Goal: Use online tool/utility: Utilize a website feature to perform a specific function

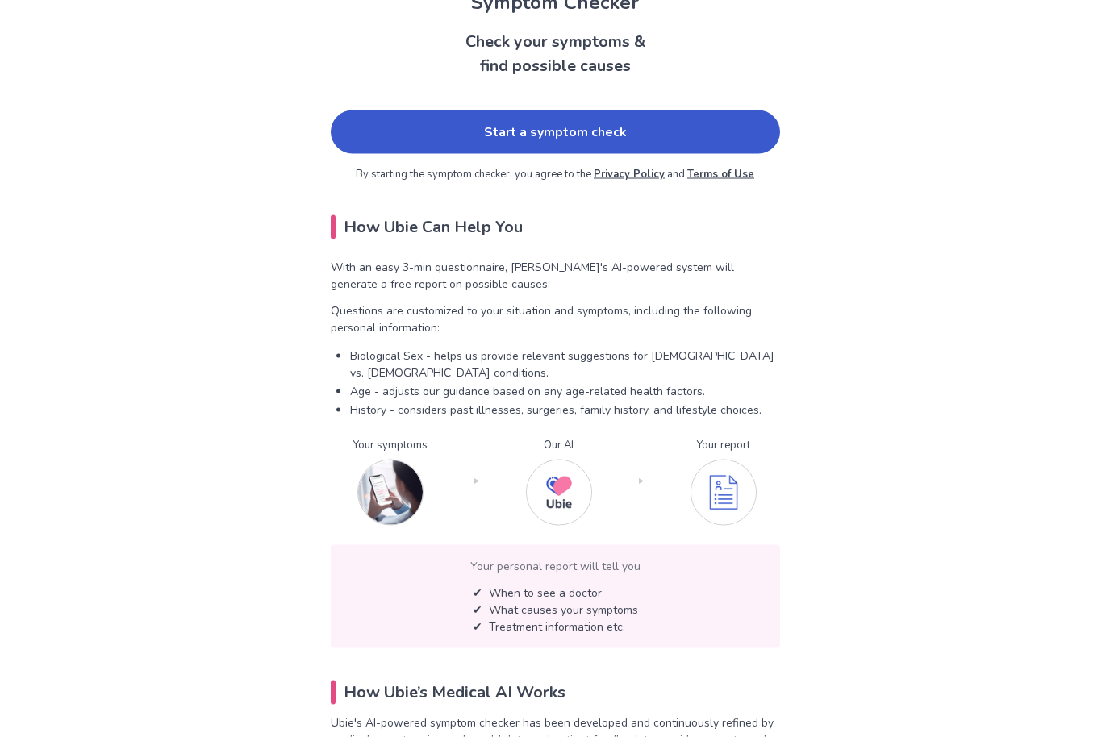
scroll to position [98, 0]
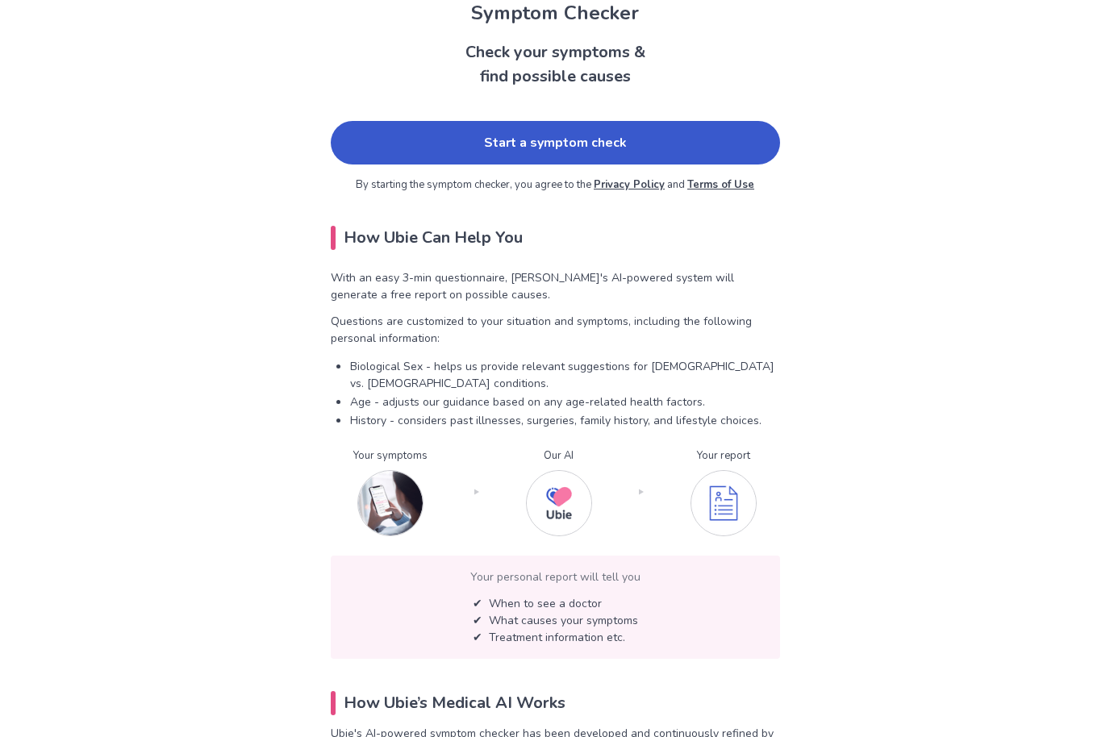
click at [418, 142] on link "Start a symptom check" at bounding box center [555, 143] width 449 height 44
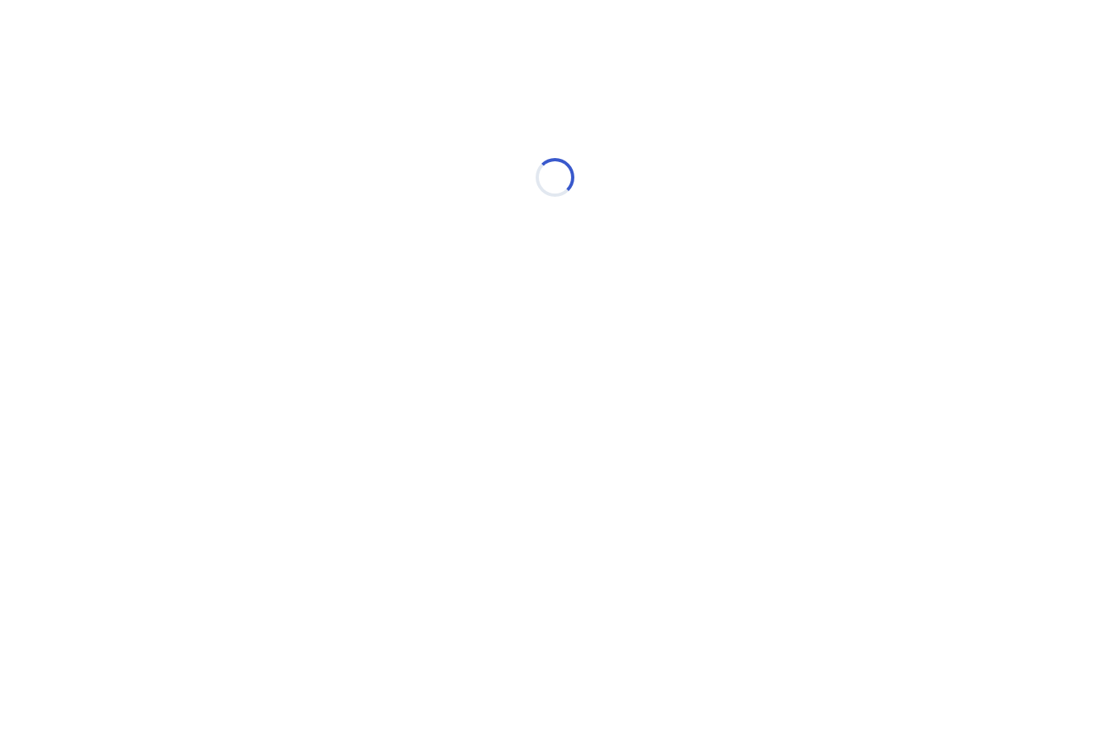
click at [1102, 207] on div "Loading..." at bounding box center [555, 177] width 1110 height 323
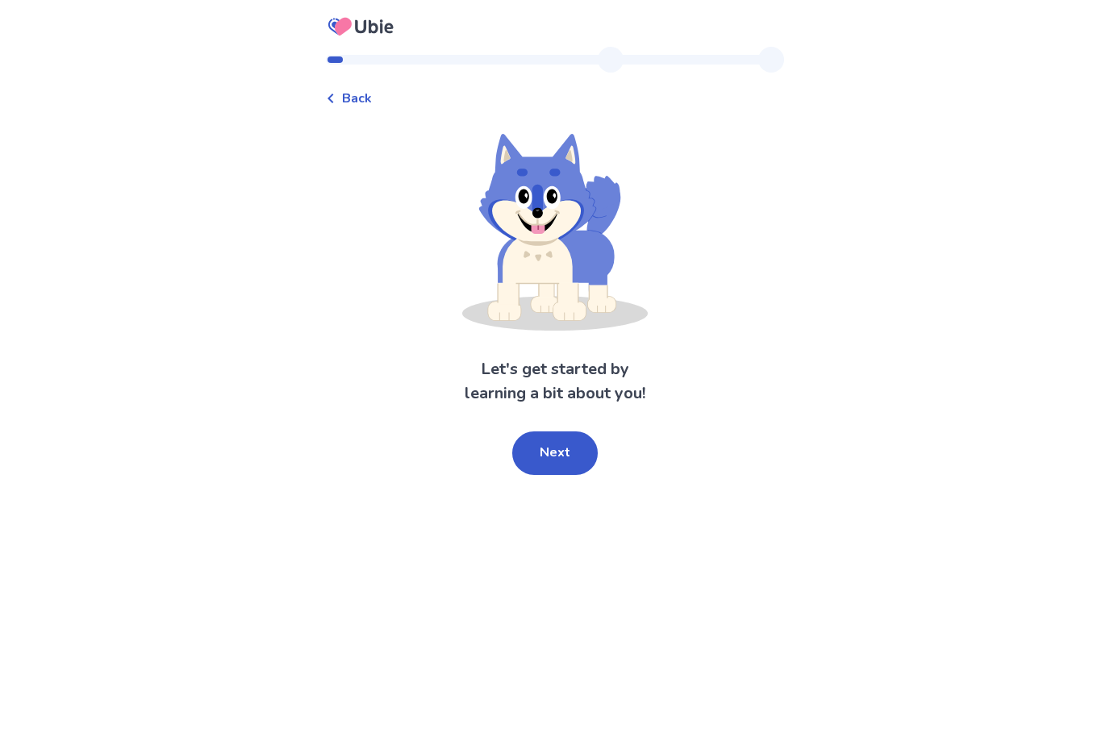
click at [568, 453] on button "Next" at bounding box center [555, 454] width 86 height 44
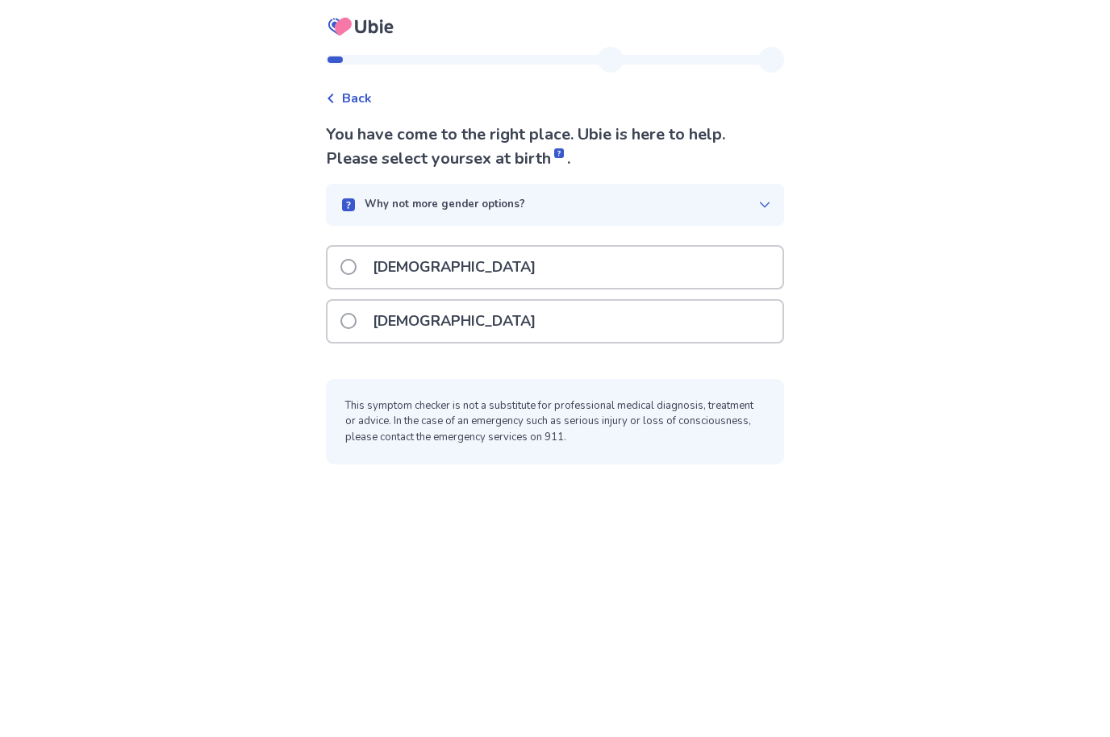
click at [482, 319] on div "[DEMOGRAPHIC_DATA]" at bounding box center [555, 321] width 455 height 41
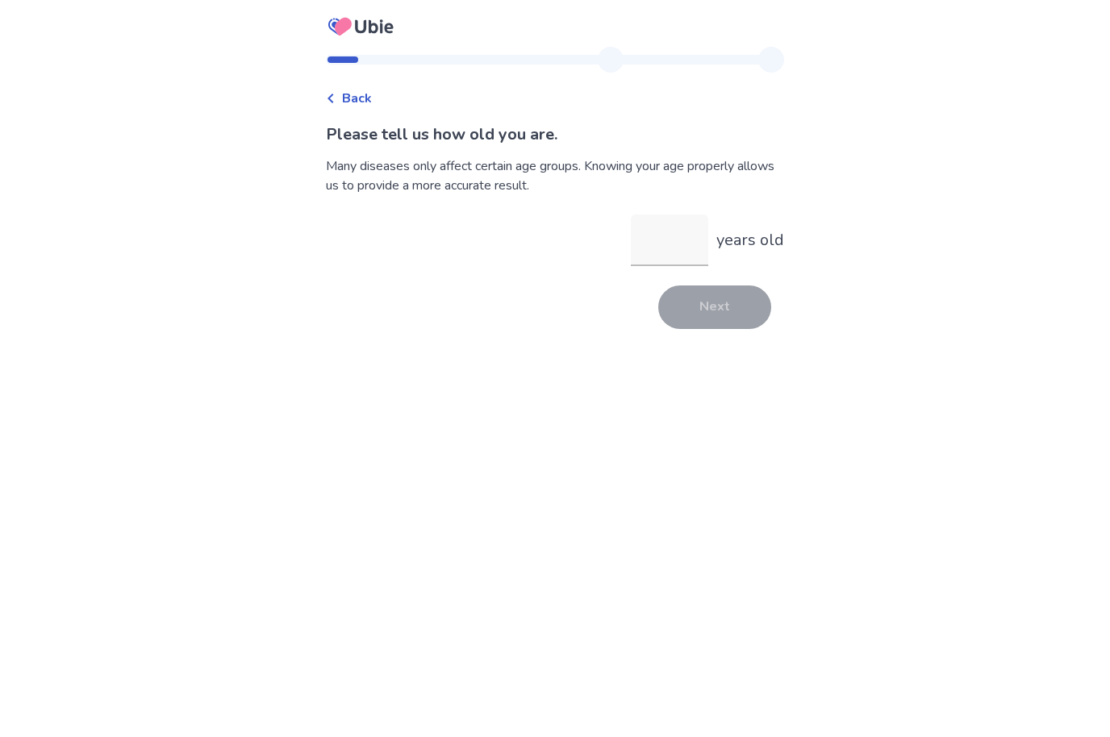
click at [666, 251] on input "years old" at bounding box center [669, 241] width 77 height 52
click at [701, 310] on button "Next" at bounding box center [714, 308] width 113 height 44
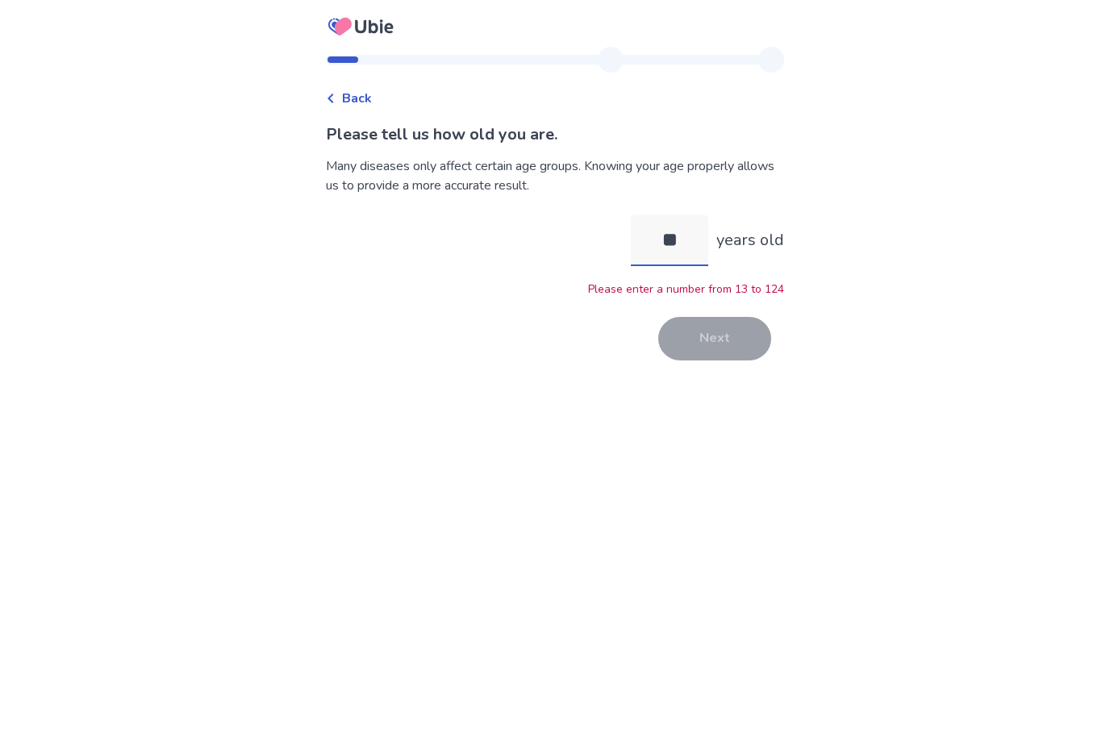
click at [679, 238] on input "**" at bounding box center [669, 241] width 77 height 52
type input "**"
click at [719, 332] on button "Next" at bounding box center [714, 339] width 113 height 44
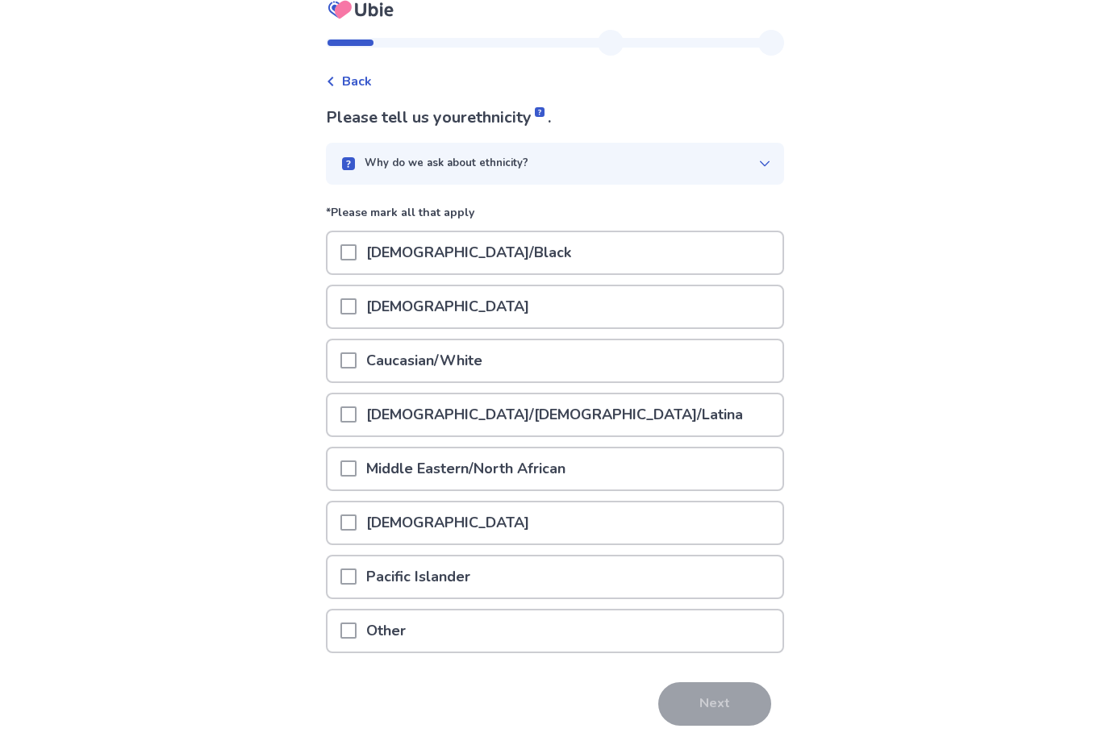
scroll to position [20, 0]
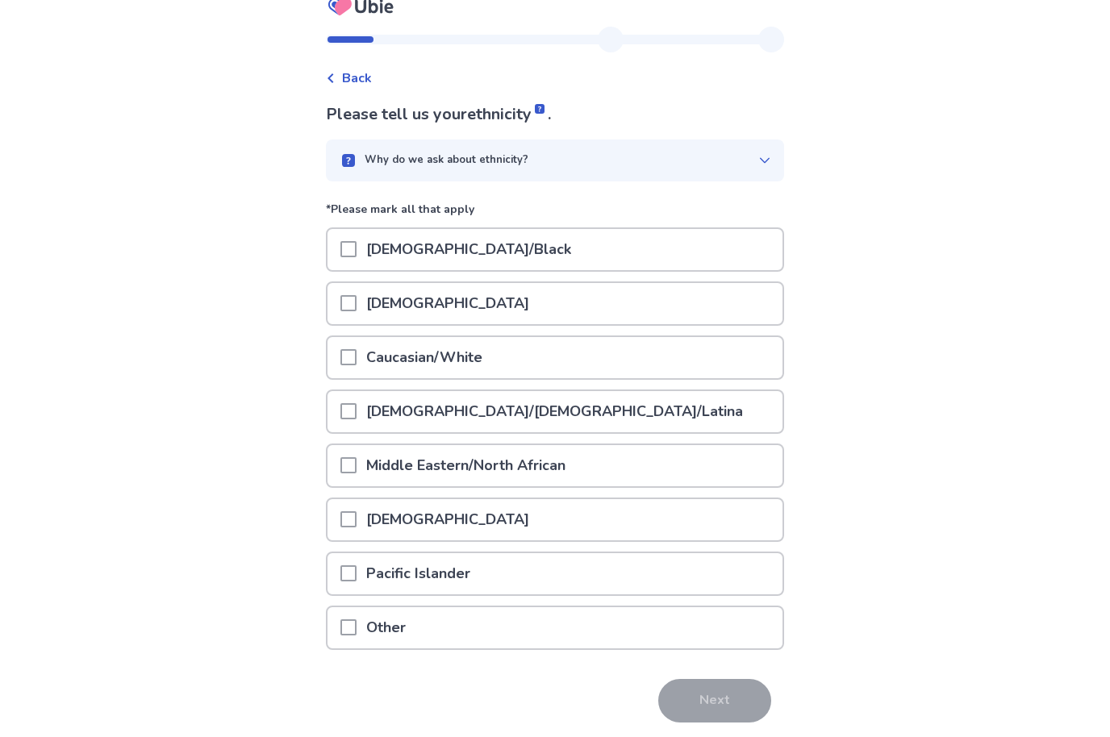
click at [490, 627] on div "Other" at bounding box center [555, 627] width 455 height 41
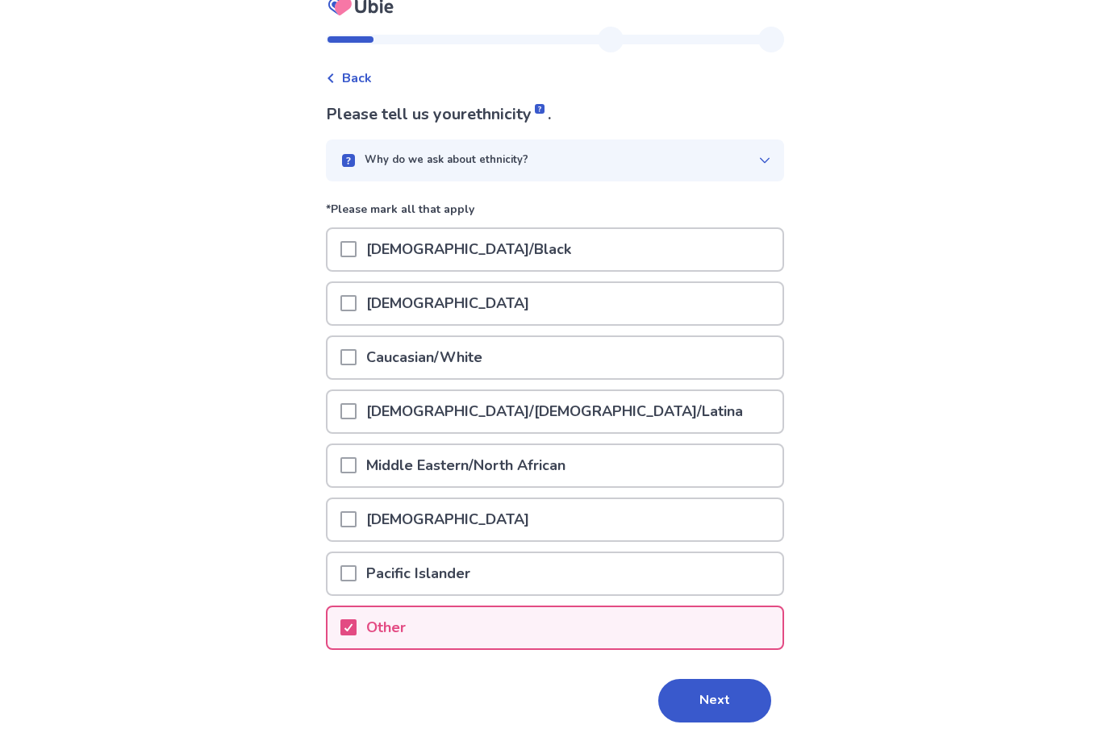
click at [537, 473] on p "Middle Eastern/North African" at bounding box center [466, 465] width 219 height 41
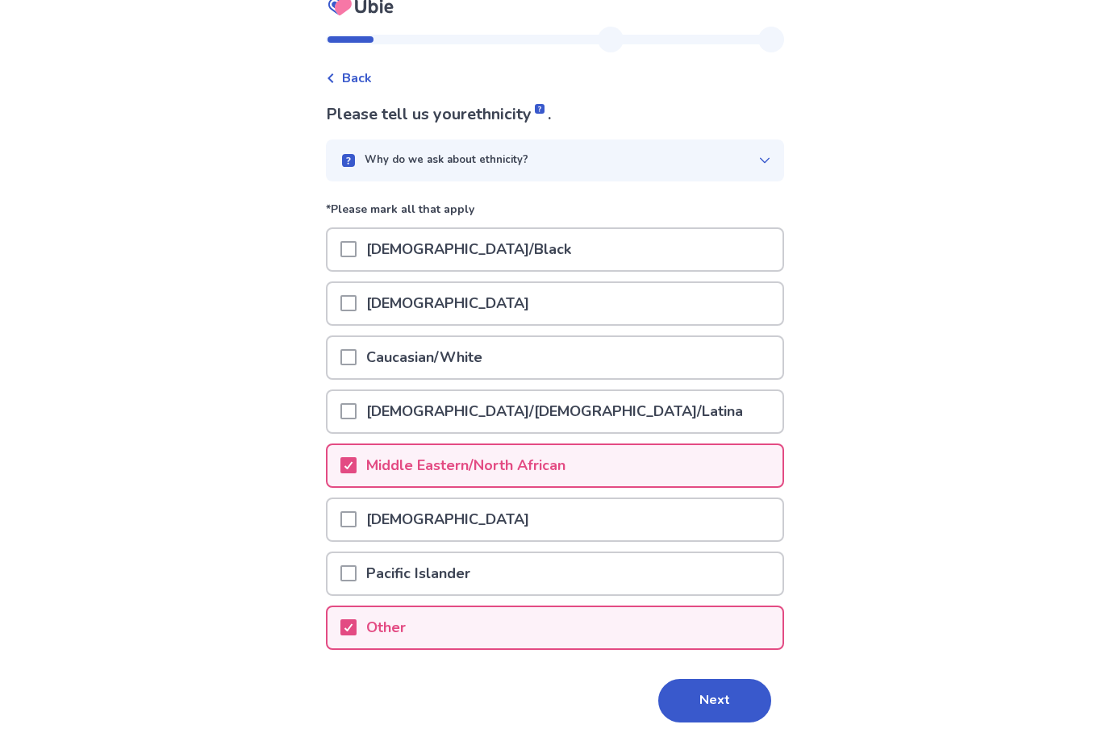
click at [529, 455] on p "Middle Eastern/North African" at bounding box center [466, 465] width 219 height 41
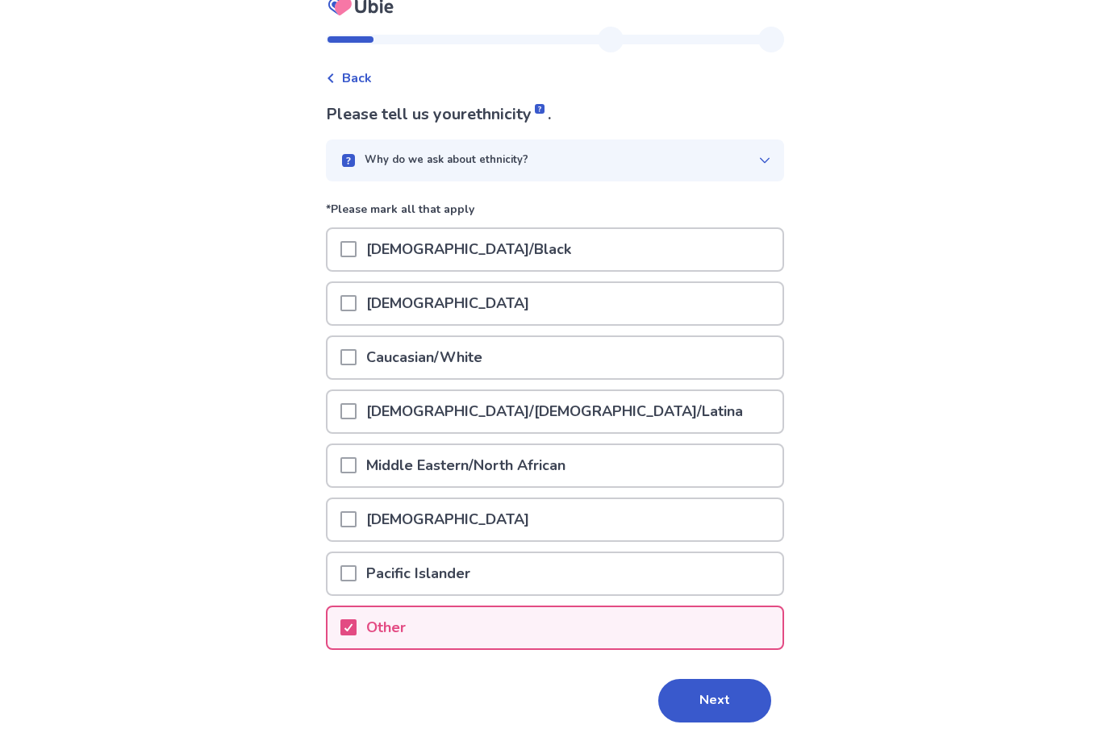
click at [537, 638] on div "Other" at bounding box center [555, 627] width 455 height 41
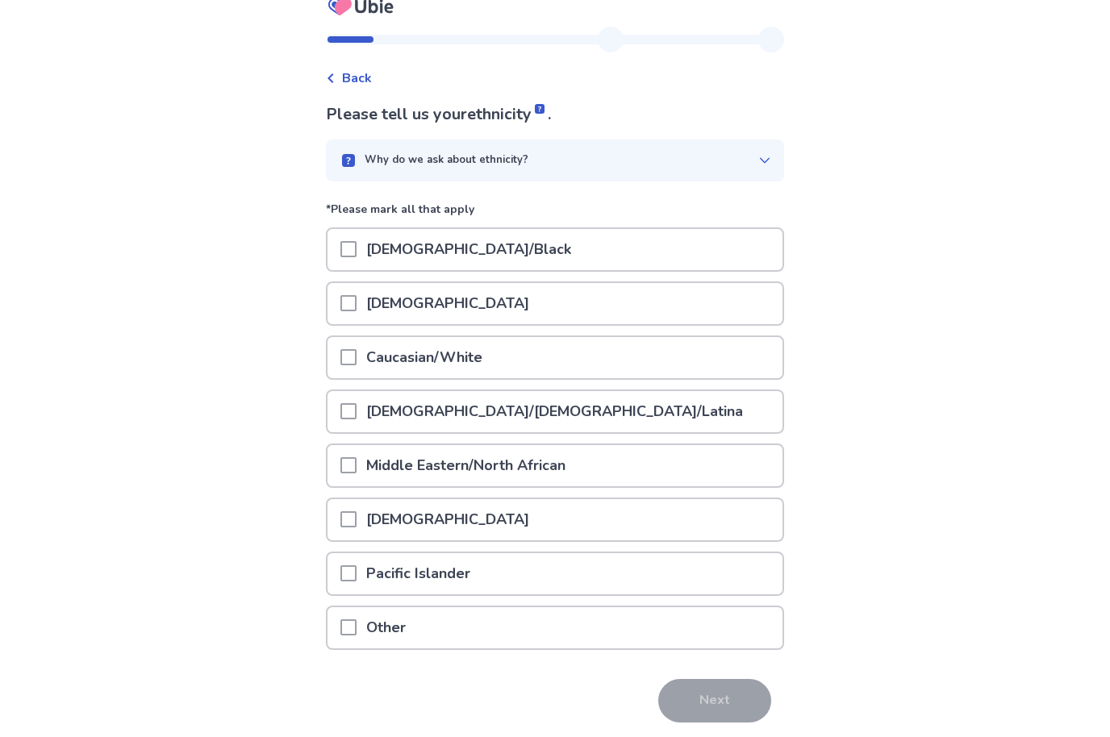
click at [519, 532] on div "[DEMOGRAPHIC_DATA]" at bounding box center [555, 519] width 455 height 41
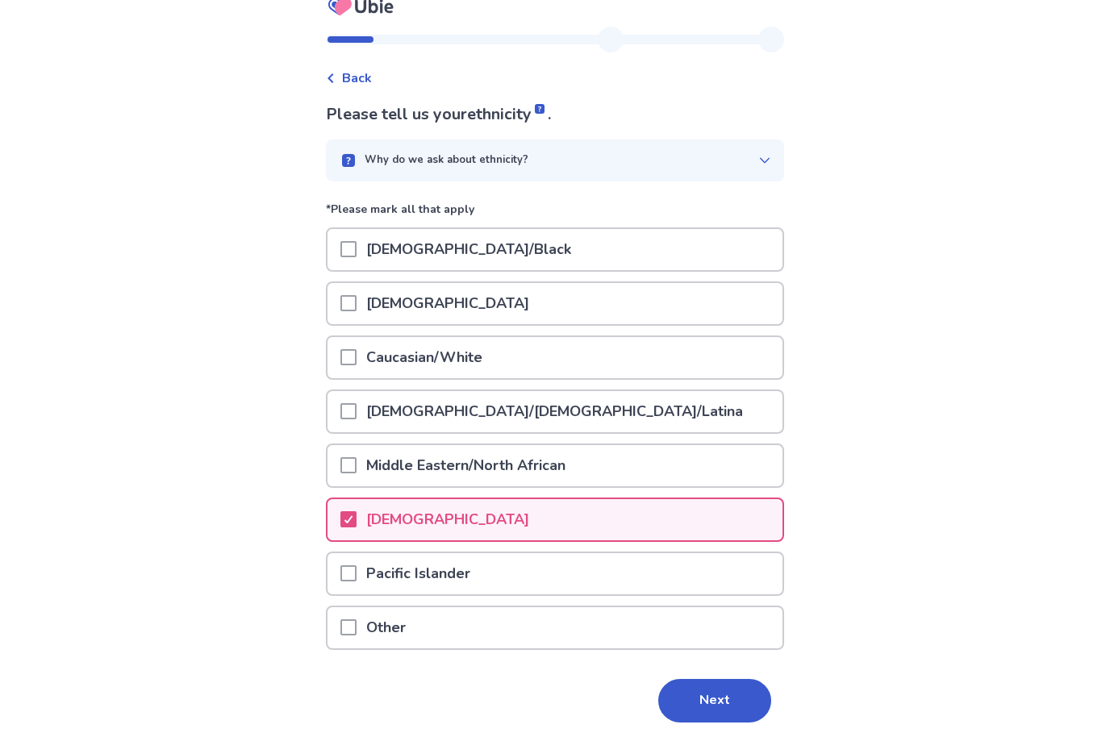
click at [540, 506] on div "[DEMOGRAPHIC_DATA]" at bounding box center [555, 519] width 455 height 41
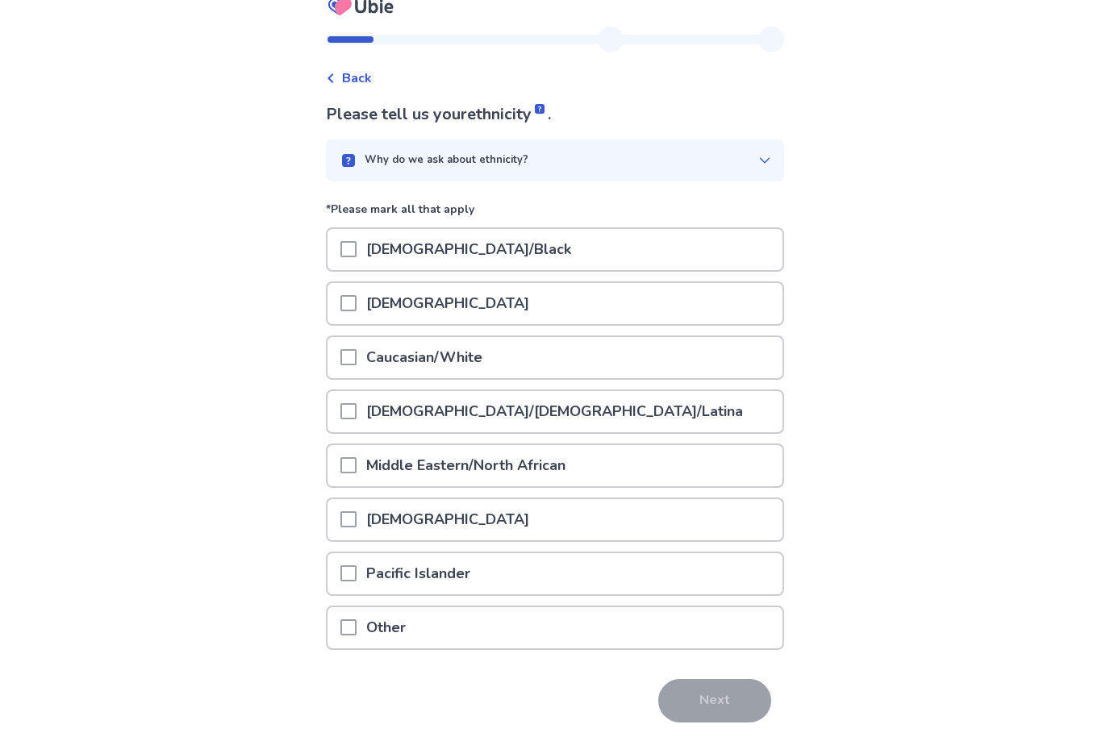
click at [527, 632] on div "Other" at bounding box center [555, 627] width 455 height 41
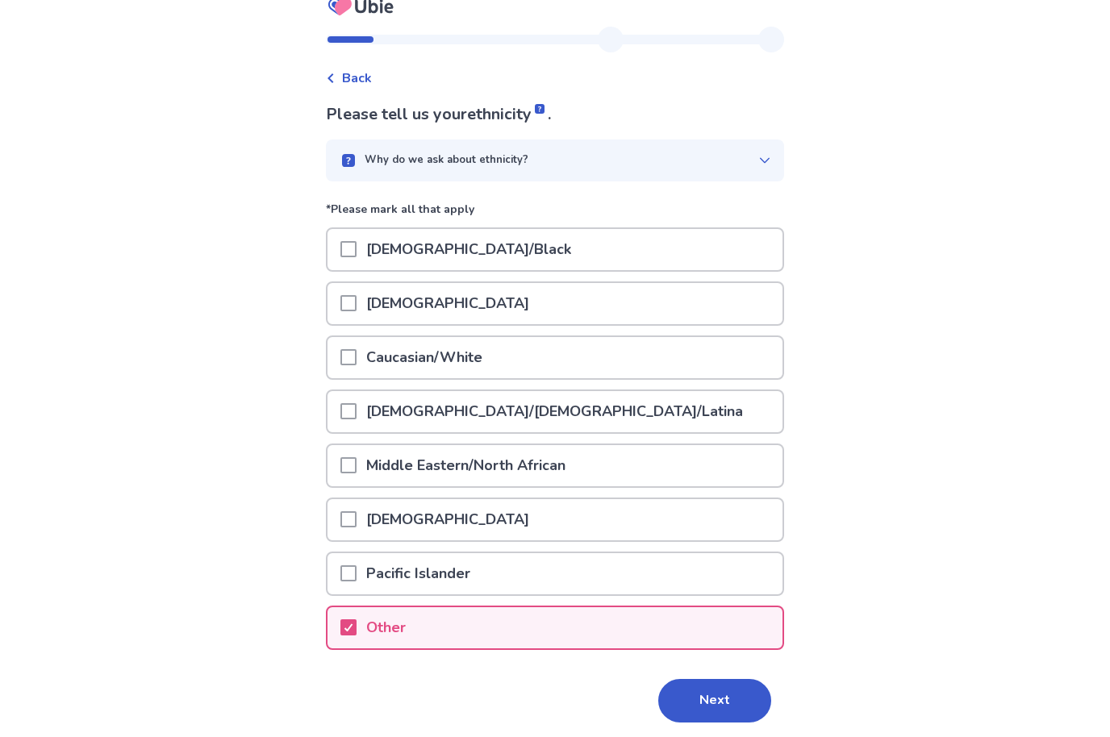
click at [568, 636] on div "Other" at bounding box center [555, 627] width 455 height 41
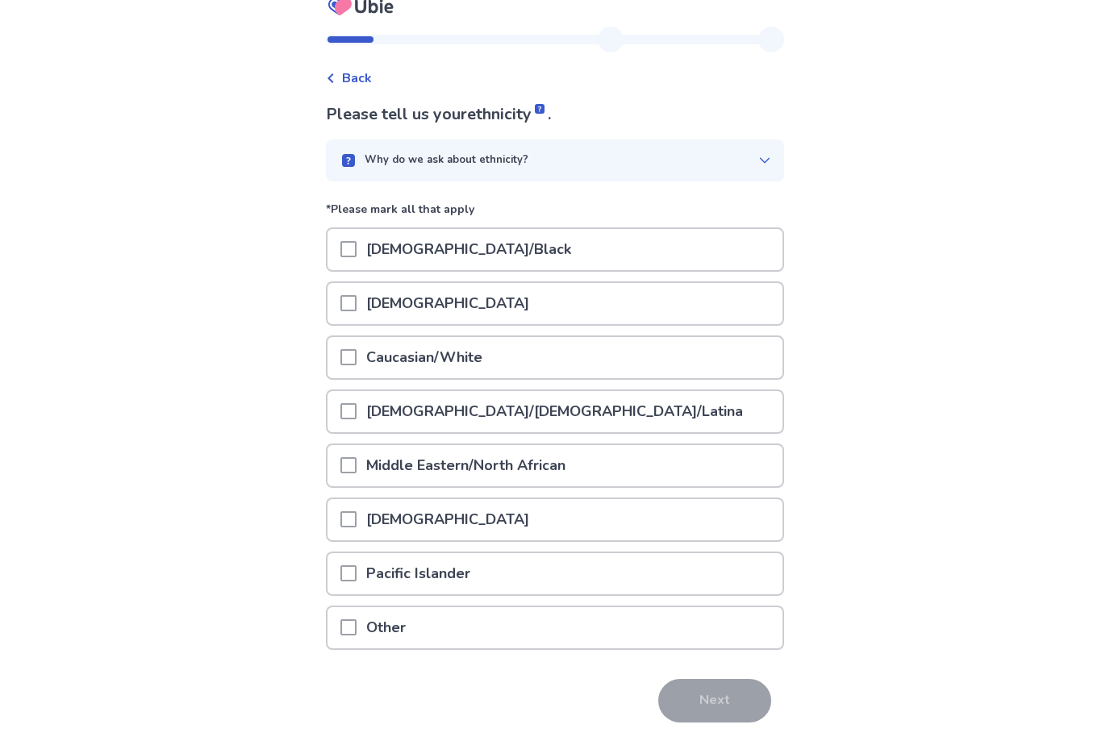
click at [572, 361] on div "Caucasian/White" at bounding box center [555, 357] width 455 height 41
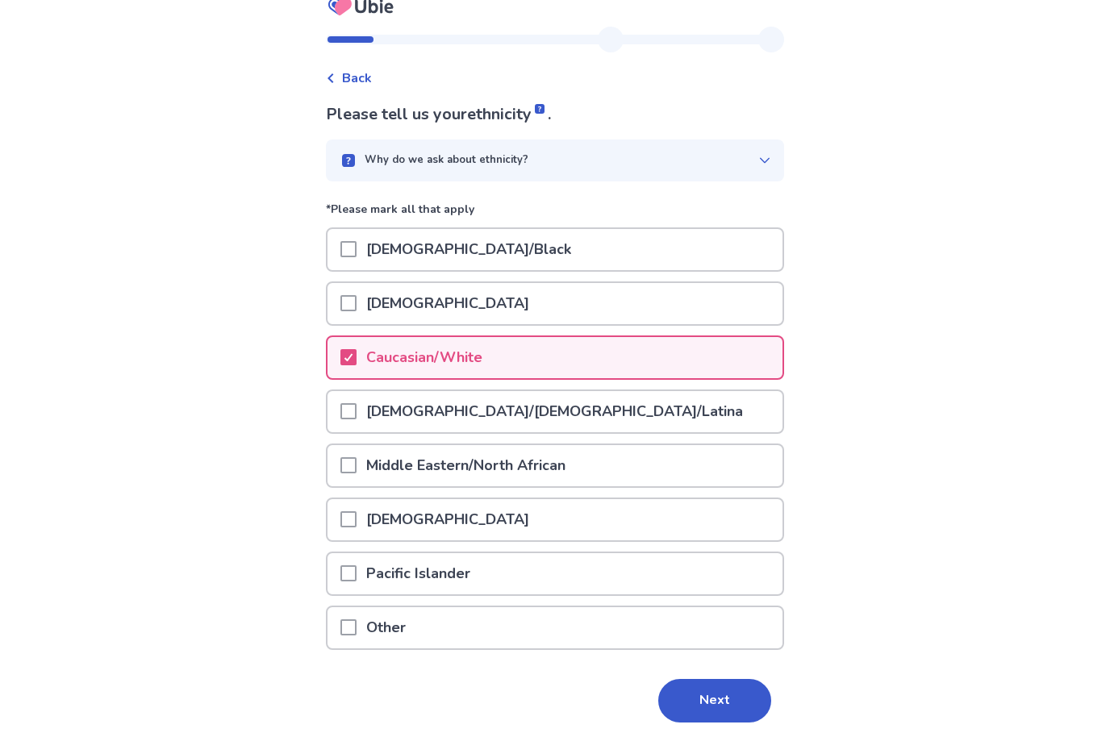
click at [721, 691] on button "Next" at bounding box center [714, 701] width 113 height 44
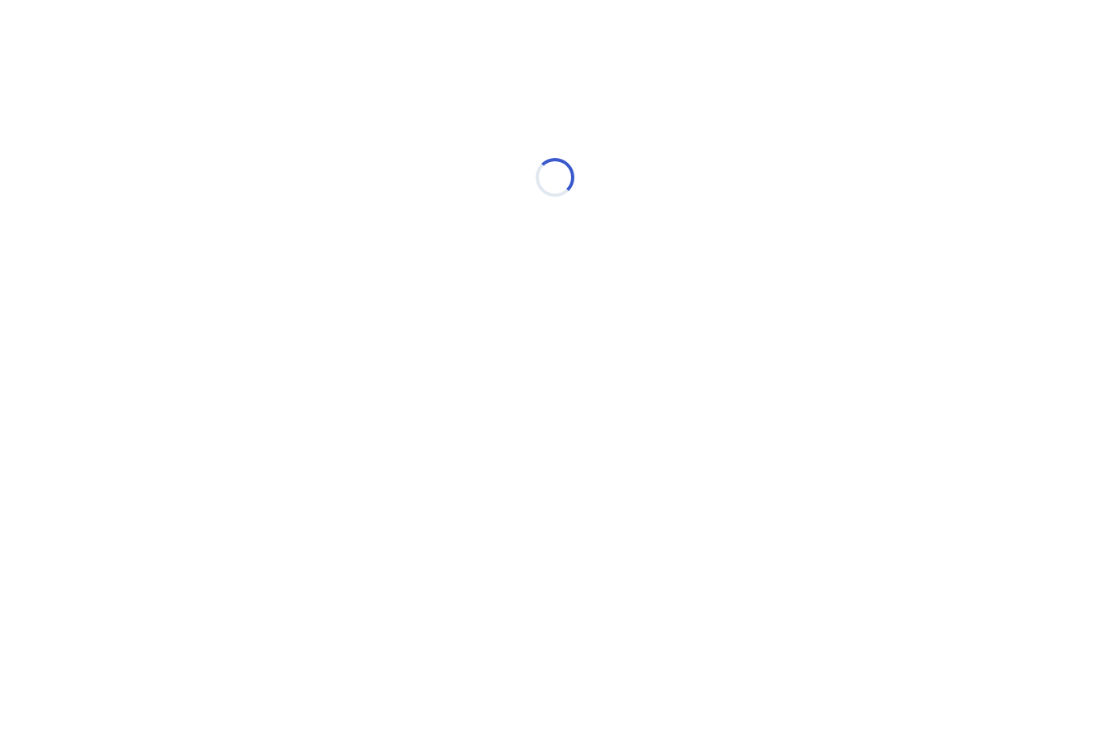
scroll to position [0, 0]
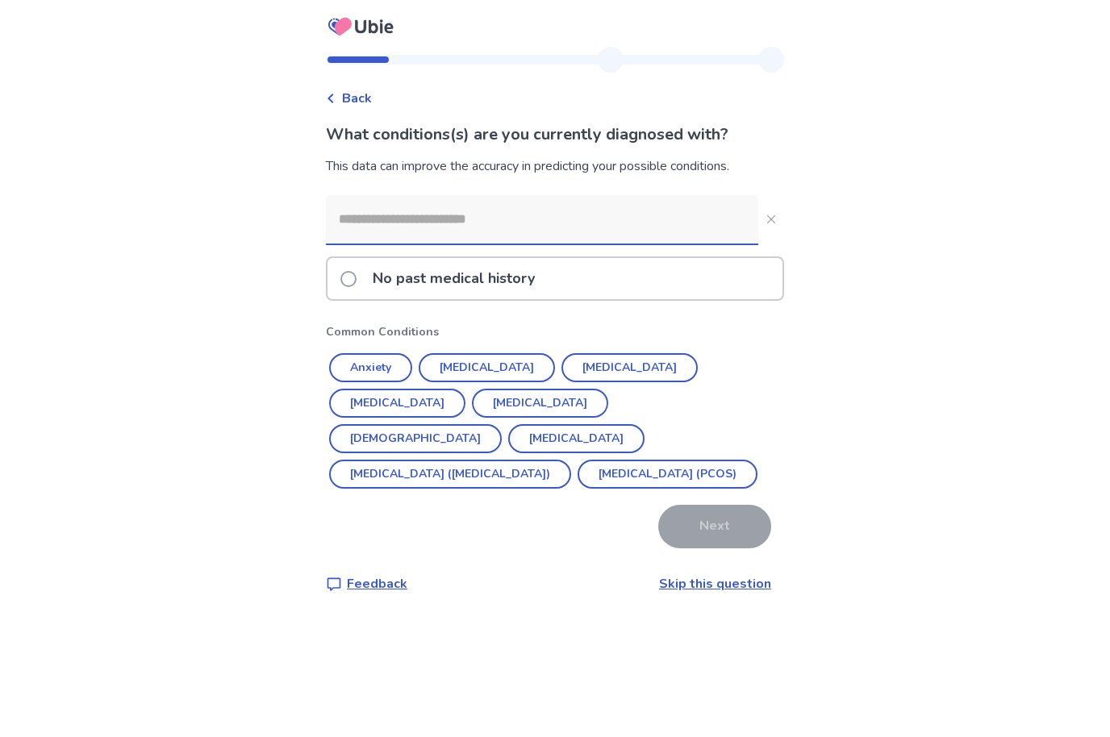
click at [394, 369] on button "Anxiety" at bounding box center [370, 367] width 83 height 29
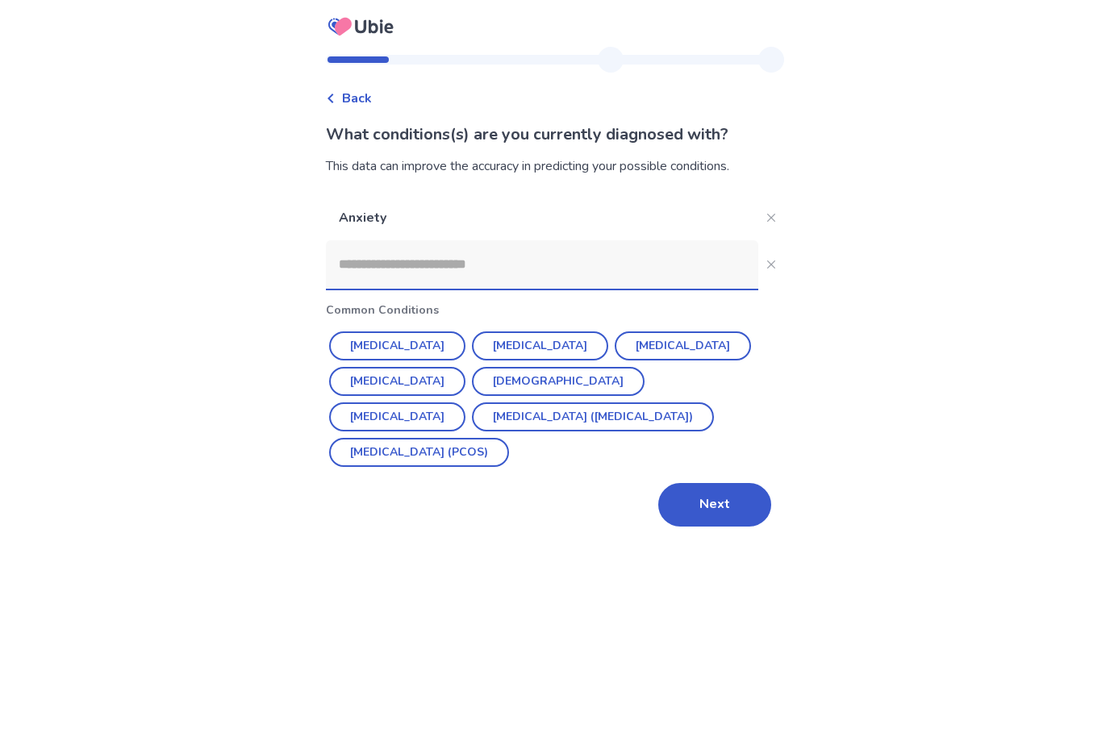
click at [680, 509] on button "Next" at bounding box center [714, 505] width 113 height 44
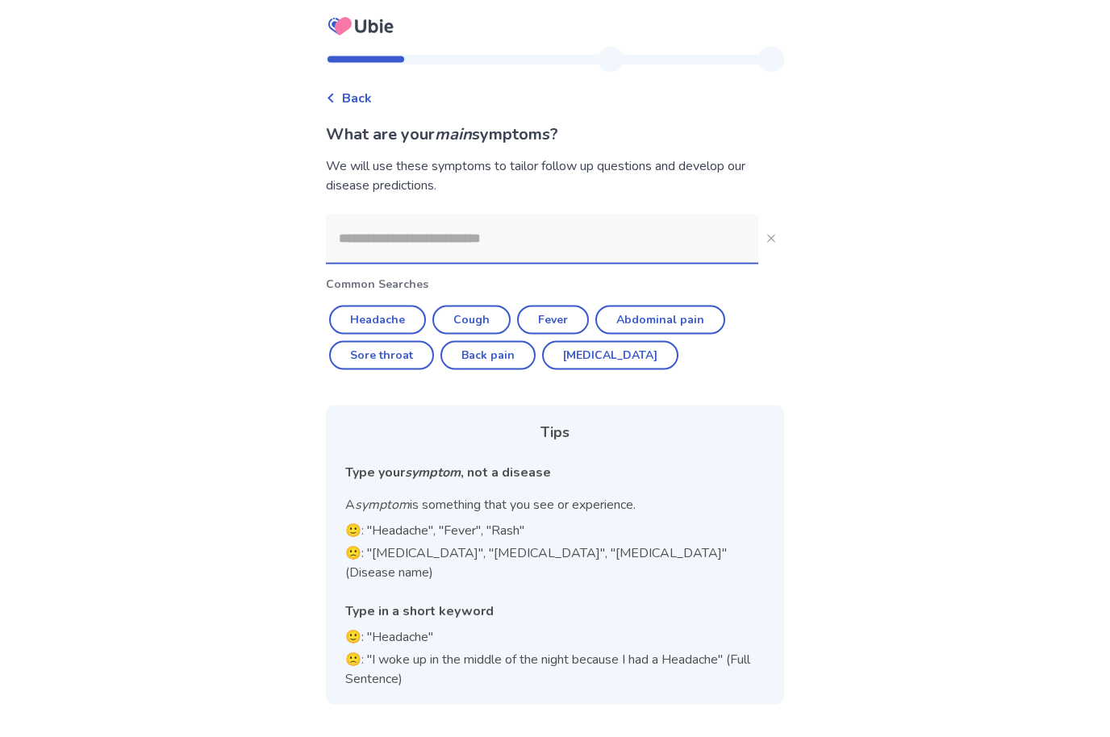
scroll to position [56, 0]
click at [525, 215] on input at bounding box center [542, 239] width 432 height 48
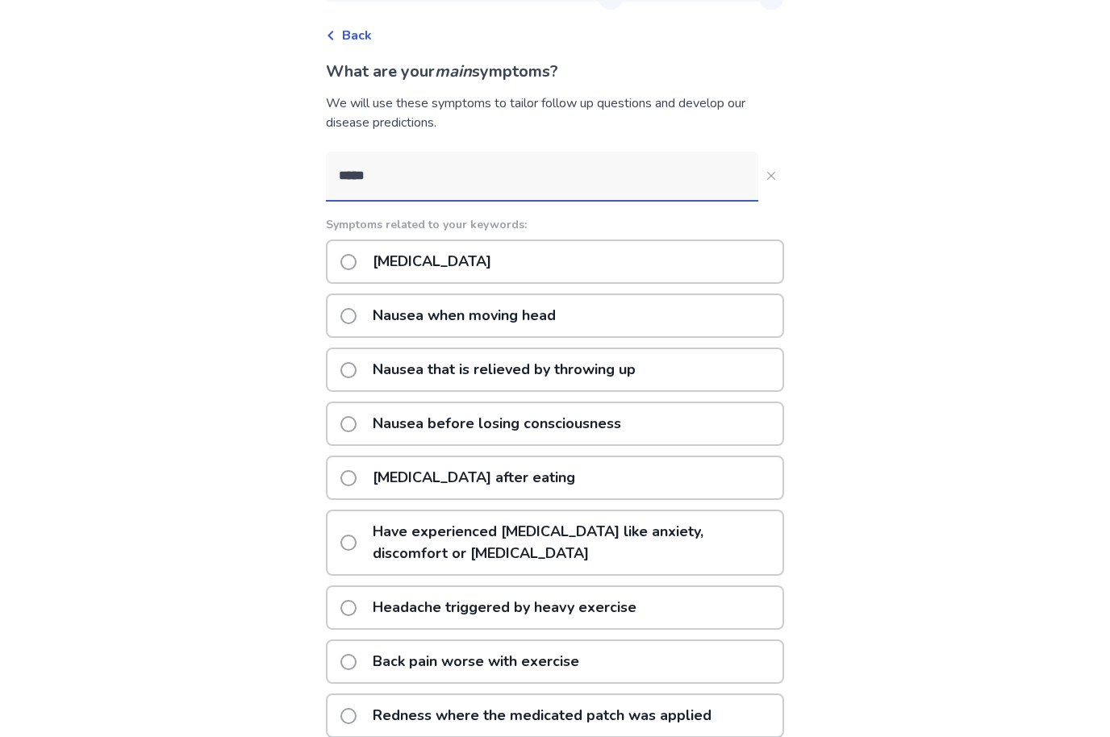
scroll to position [0, 0]
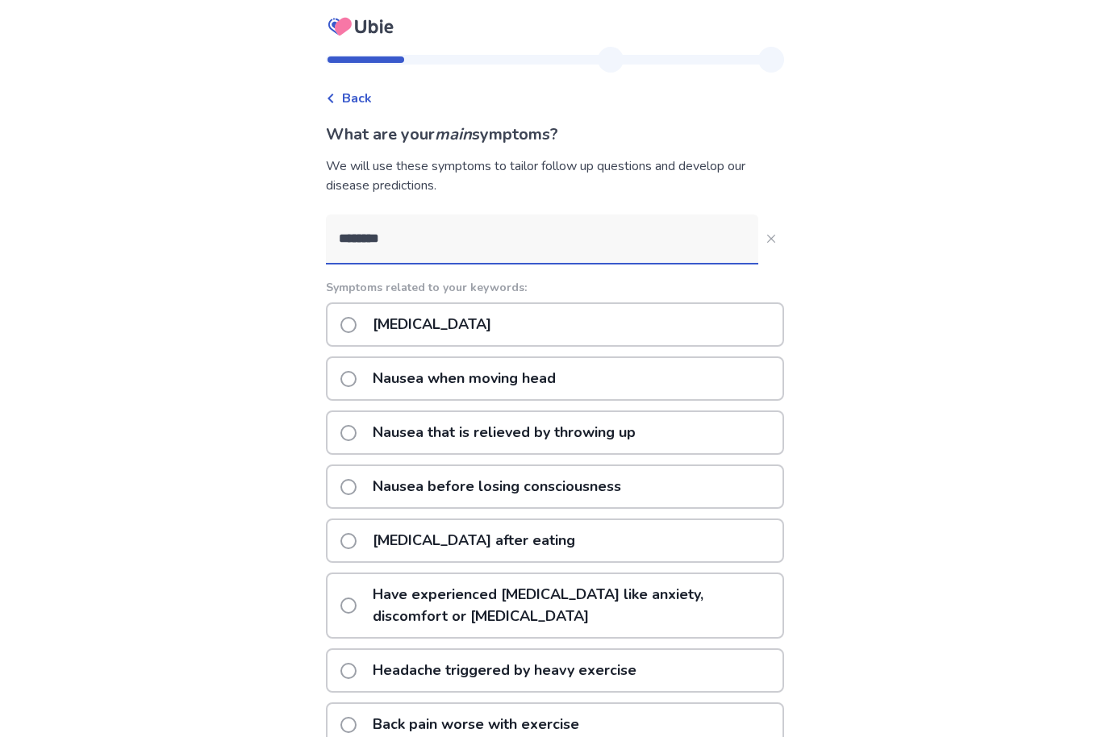
type input "********"
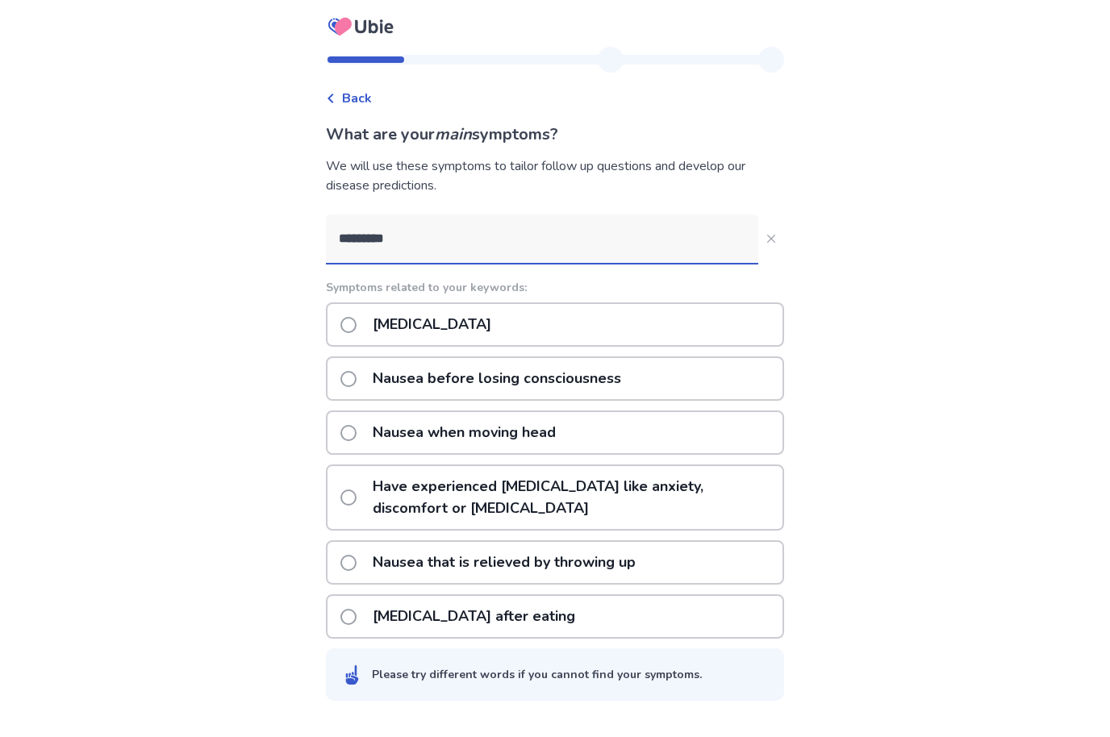
click at [581, 323] on div "[MEDICAL_DATA]" at bounding box center [555, 325] width 458 height 44
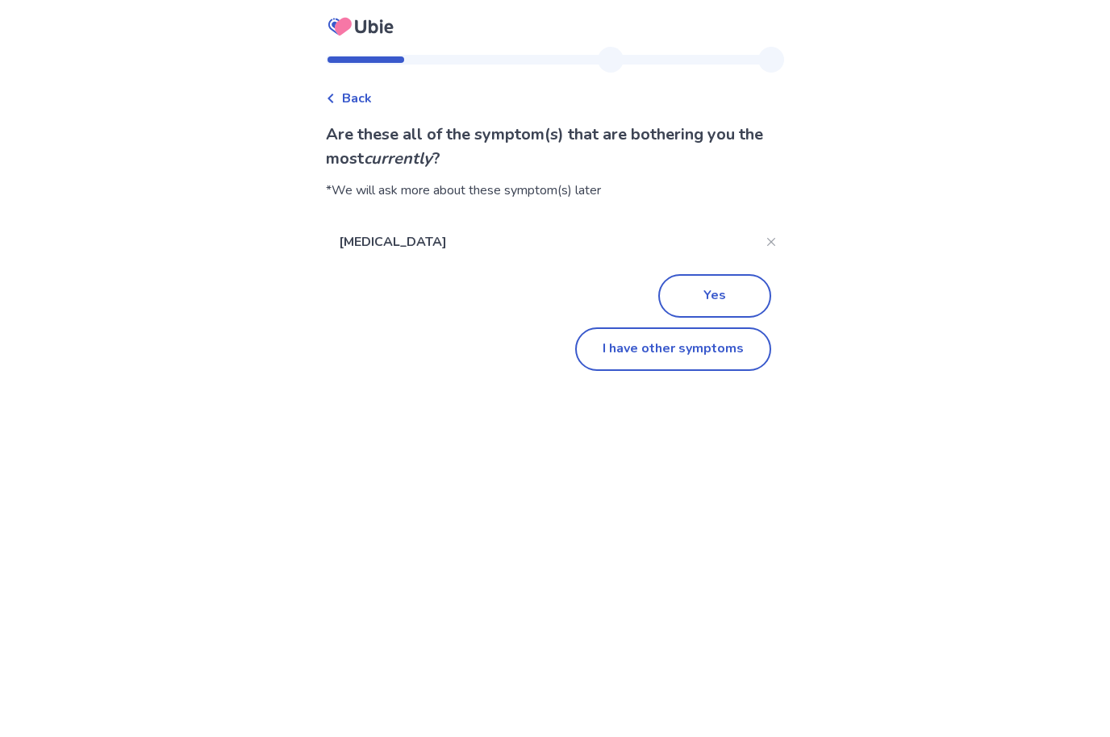
click at [723, 285] on button "Yes" at bounding box center [714, 296] width 113 height 44
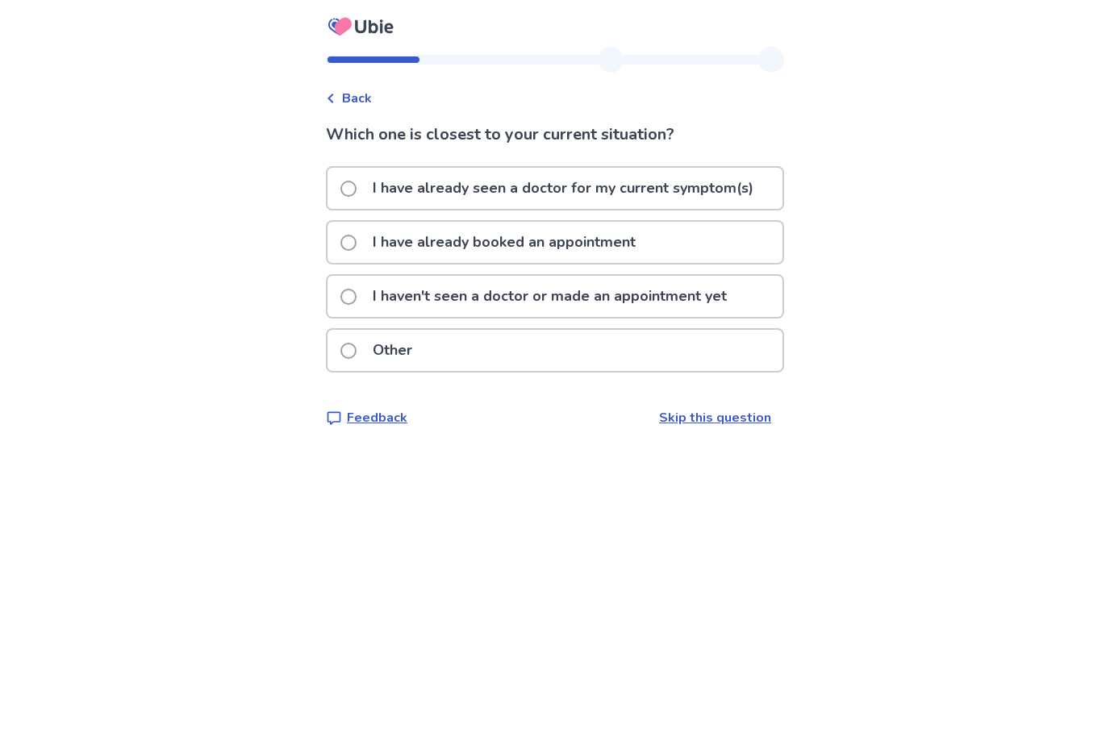
click at [539, 287] on p "I haven't seen a doctor or made an appointment yet" at bounding box center [549, 296] width 373 height 41
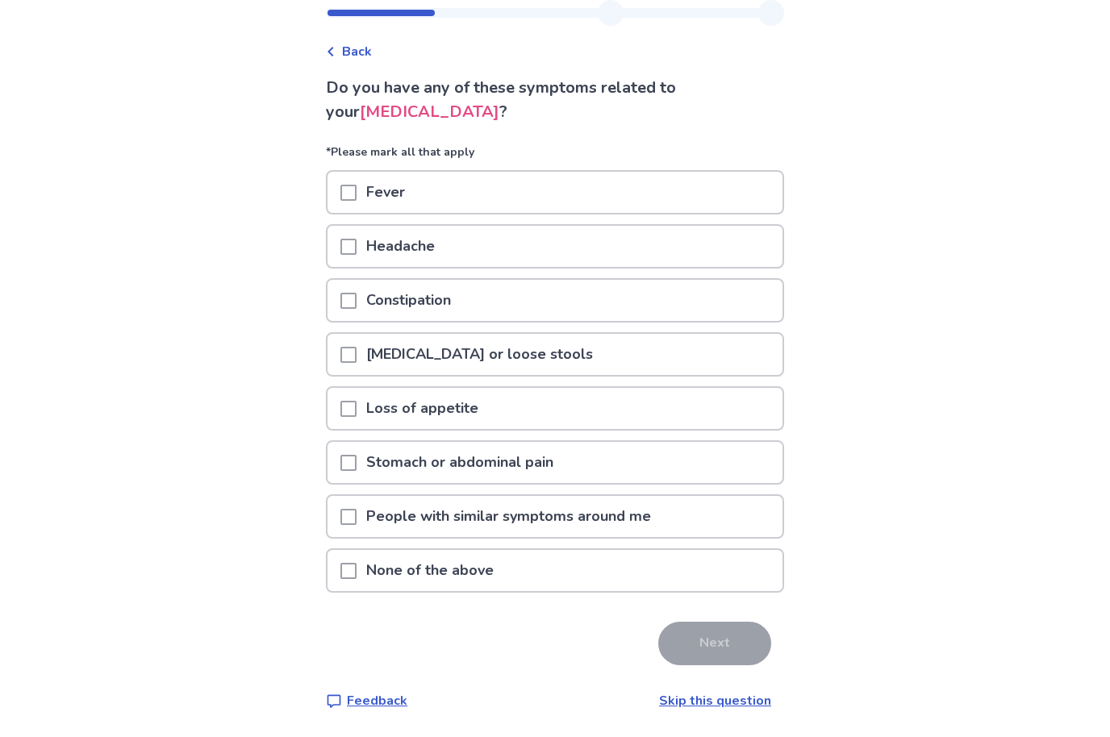
scroll to position [55, 0]
click at [581, 565] on div "None of the above" at bounding box center [555, 571] width 455 height 41
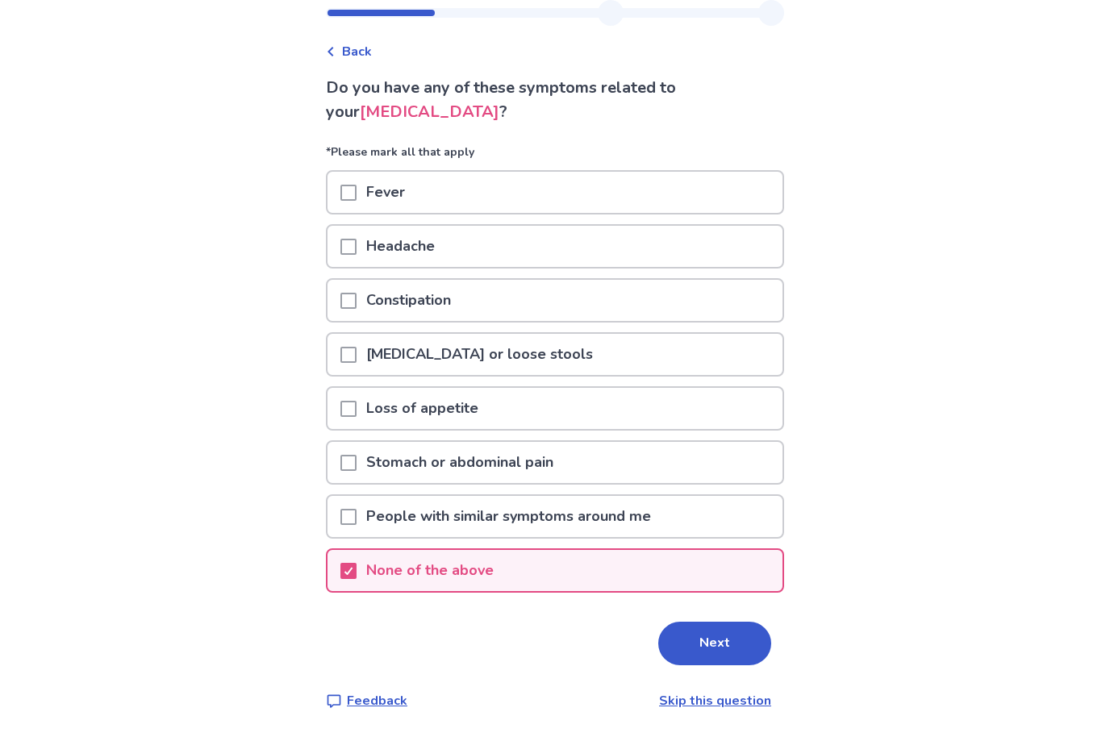
scroll to position [56, 0]
click at [699, 647] on button "Next" at bounding box center [714, 645] width 113 height 44
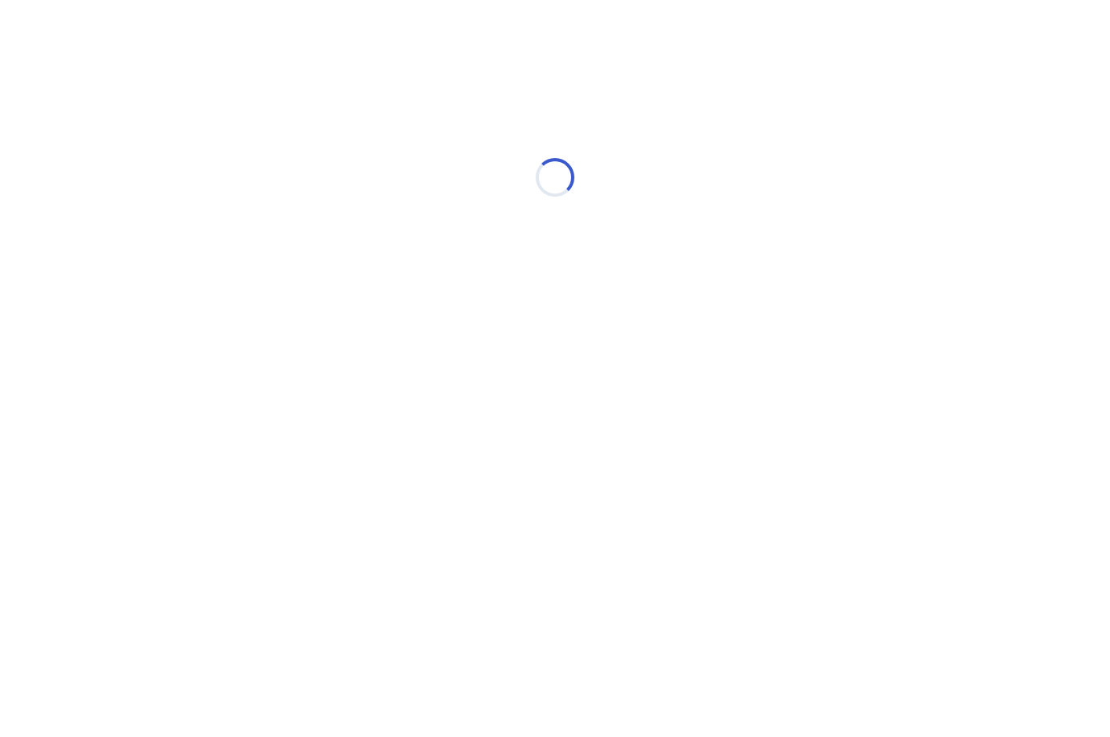
select select "*"
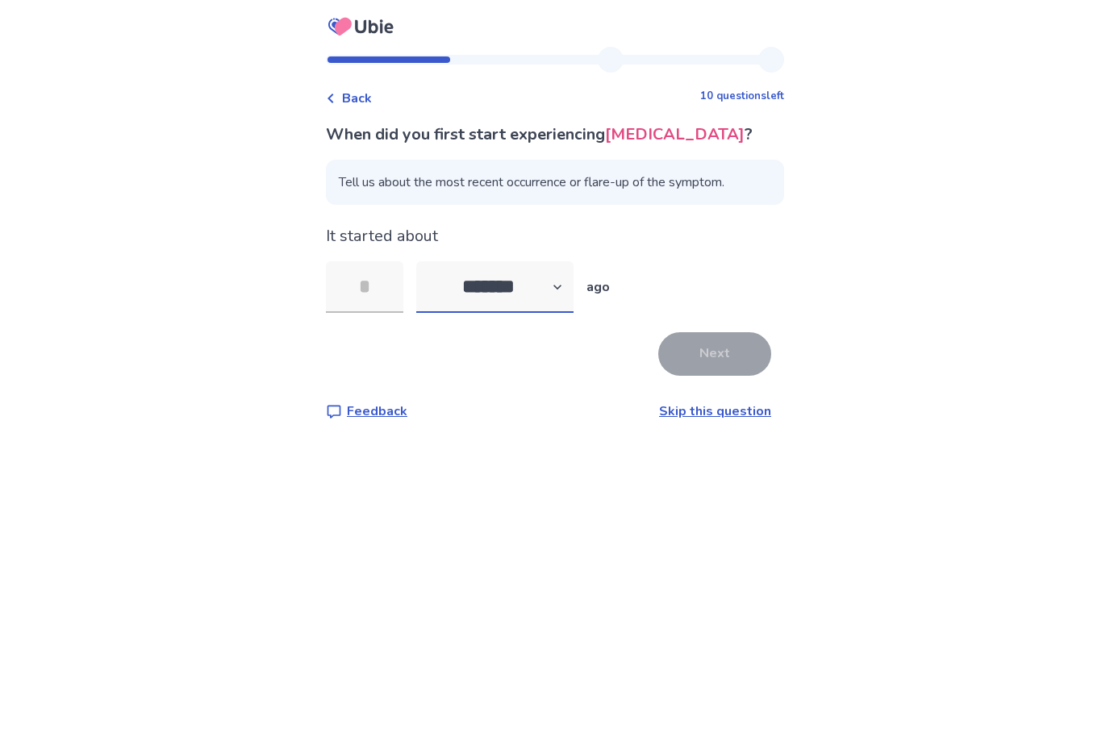
click at [509, 288] on select "******* ****** ******* ******** *******" at bounding box center [494, 287] width 157 height 52
